Goal: Find specific page/section: Find specific page/section

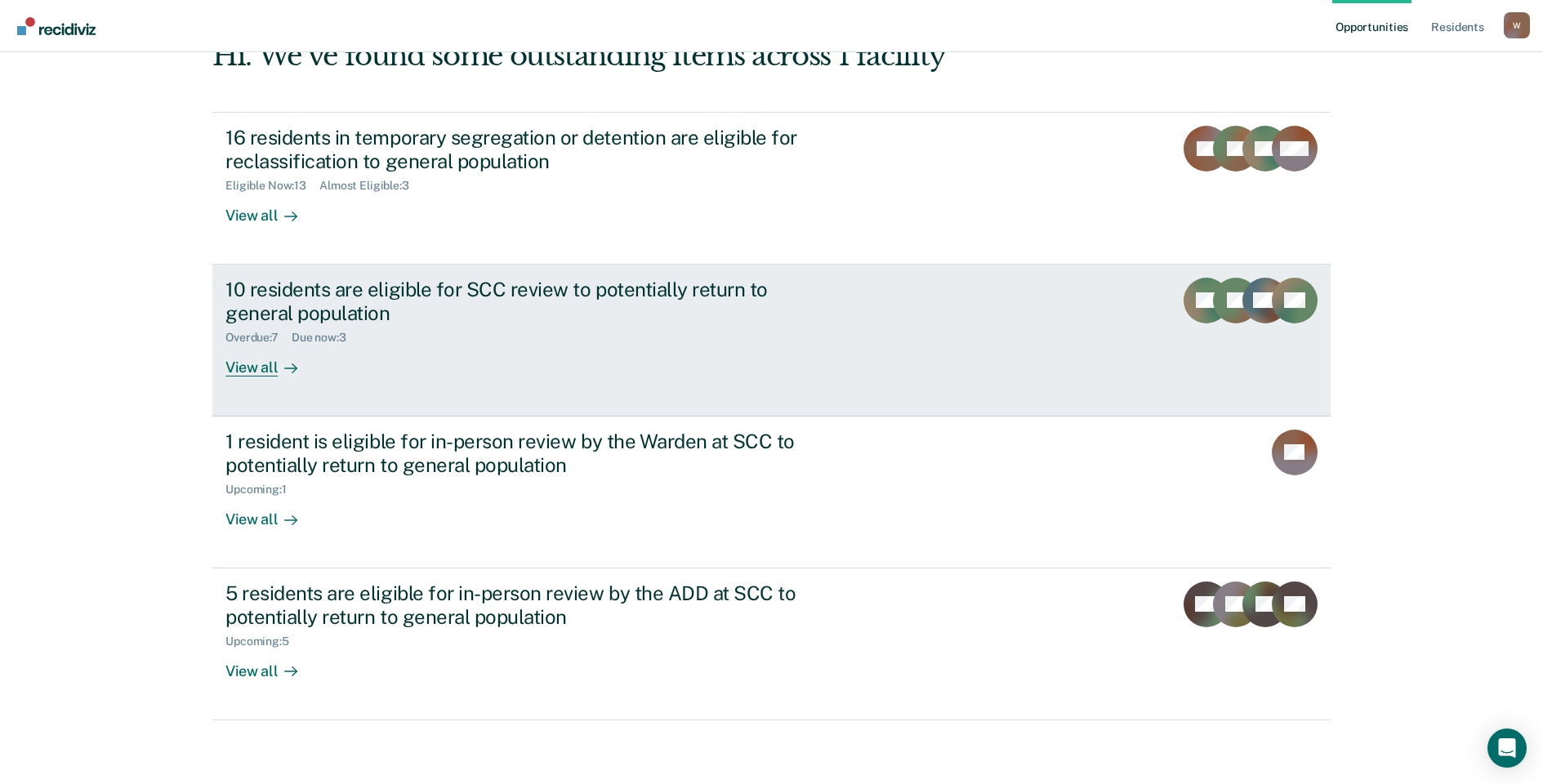
scroll to position [100, 0]
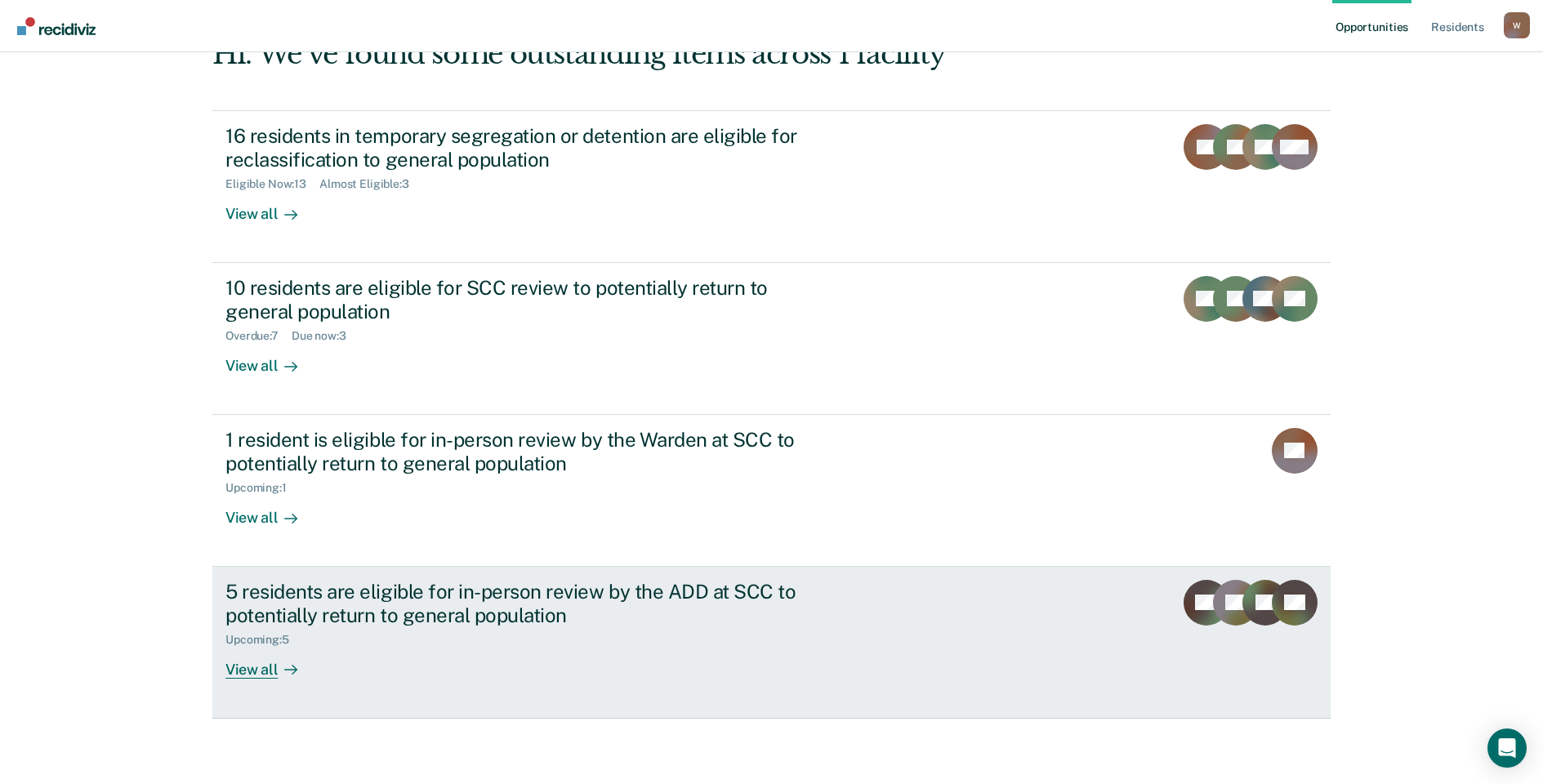
click at [239, 675] on div "View all" at bounding box center [271, 662] width 92 height 32
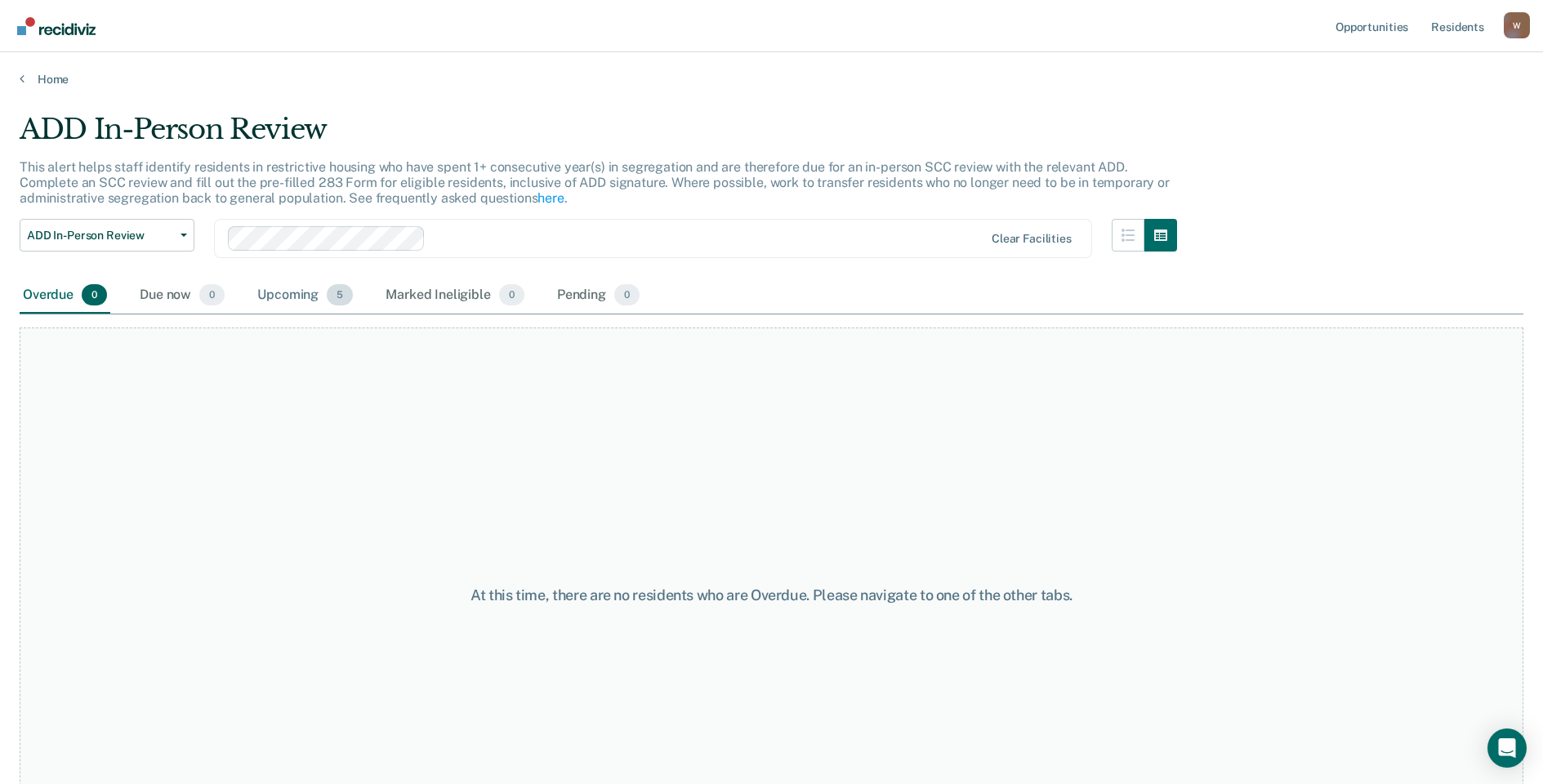
click at [280, 298] on div "Upcoming 5" at bounding box center [305, 296] width 102 height 36
